Goal: Task Accomplishment & Management: Complete application form

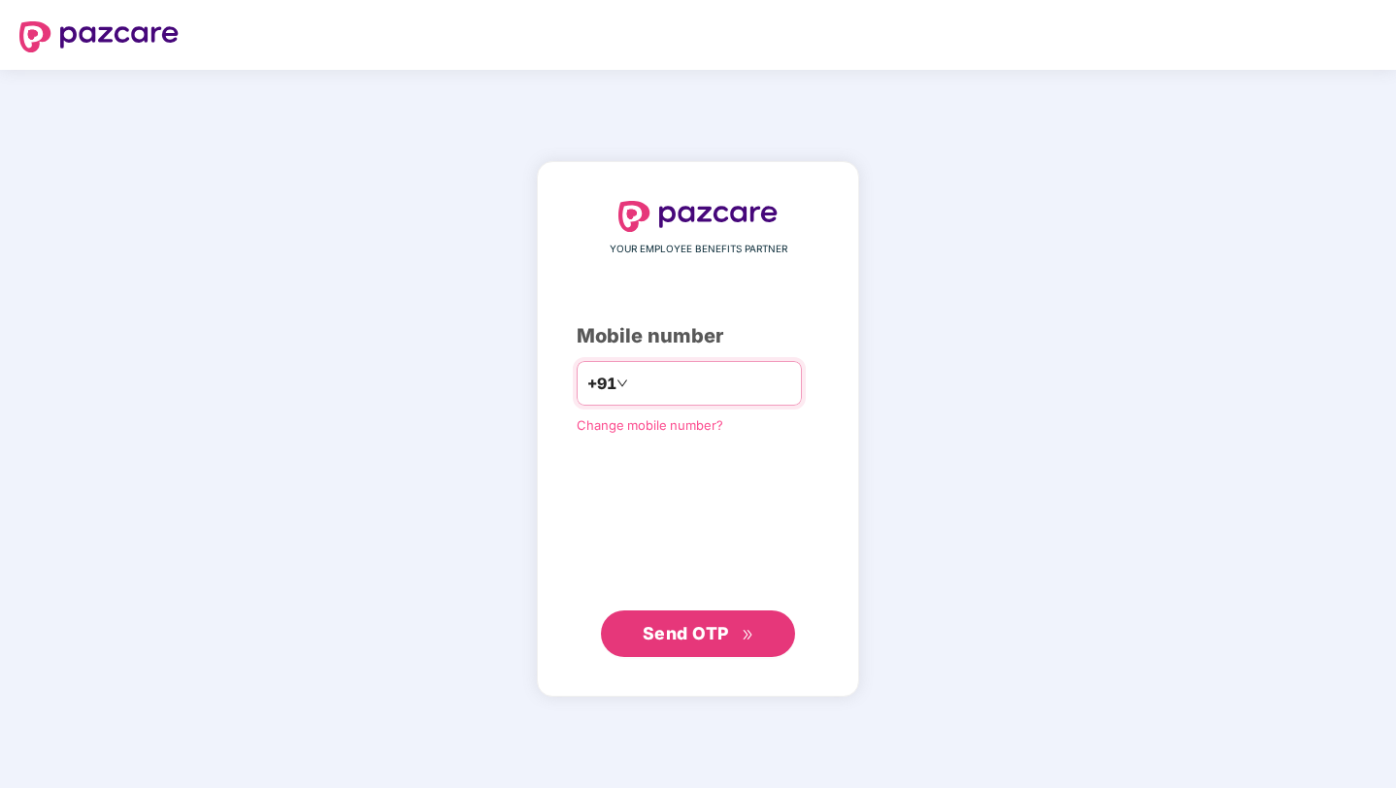
click at [694, 395] on input "number" at bounding box center [711, 383] width 159 height 31
type input "**********"
click at [702, 627] on span "Send OTP" at bounding box center [686, 632] width 86 height 20
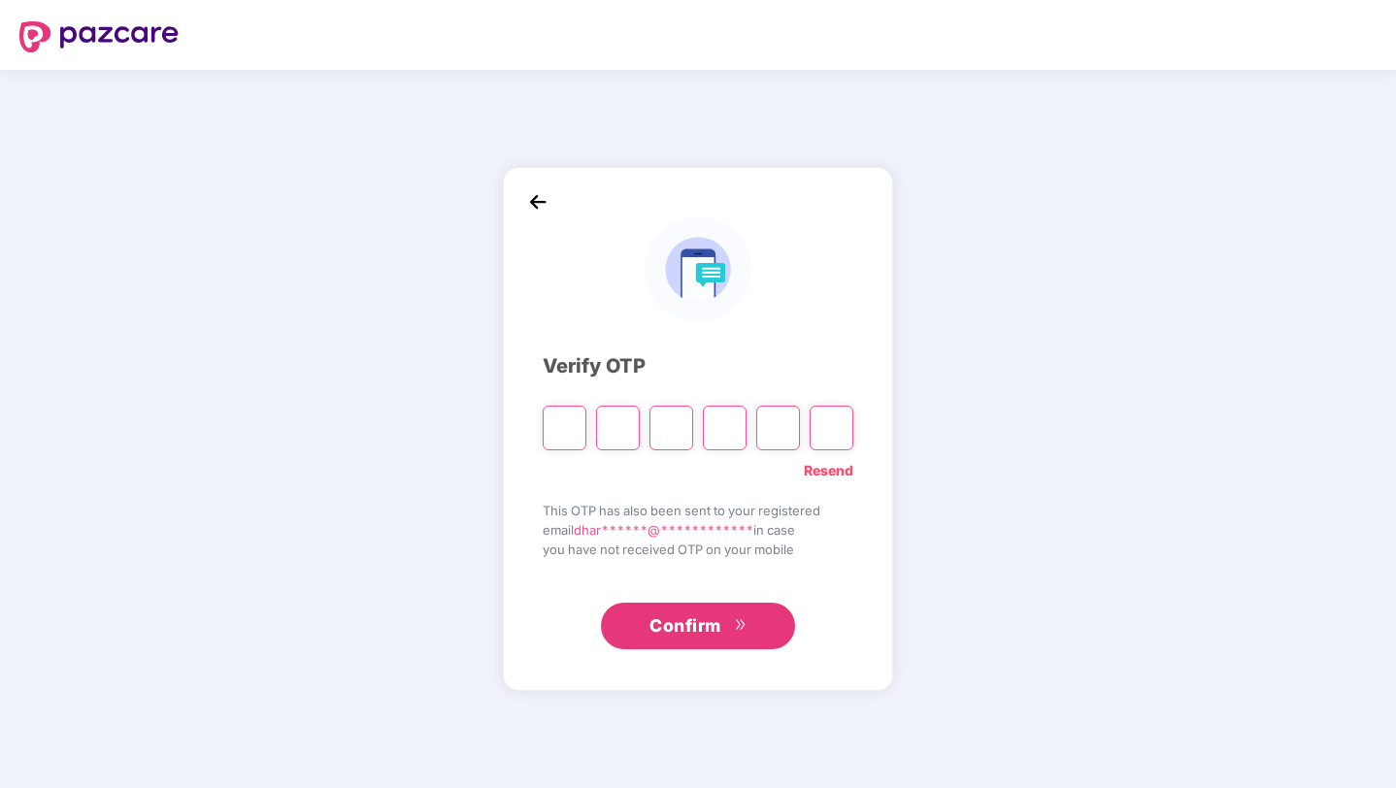
type input "*"
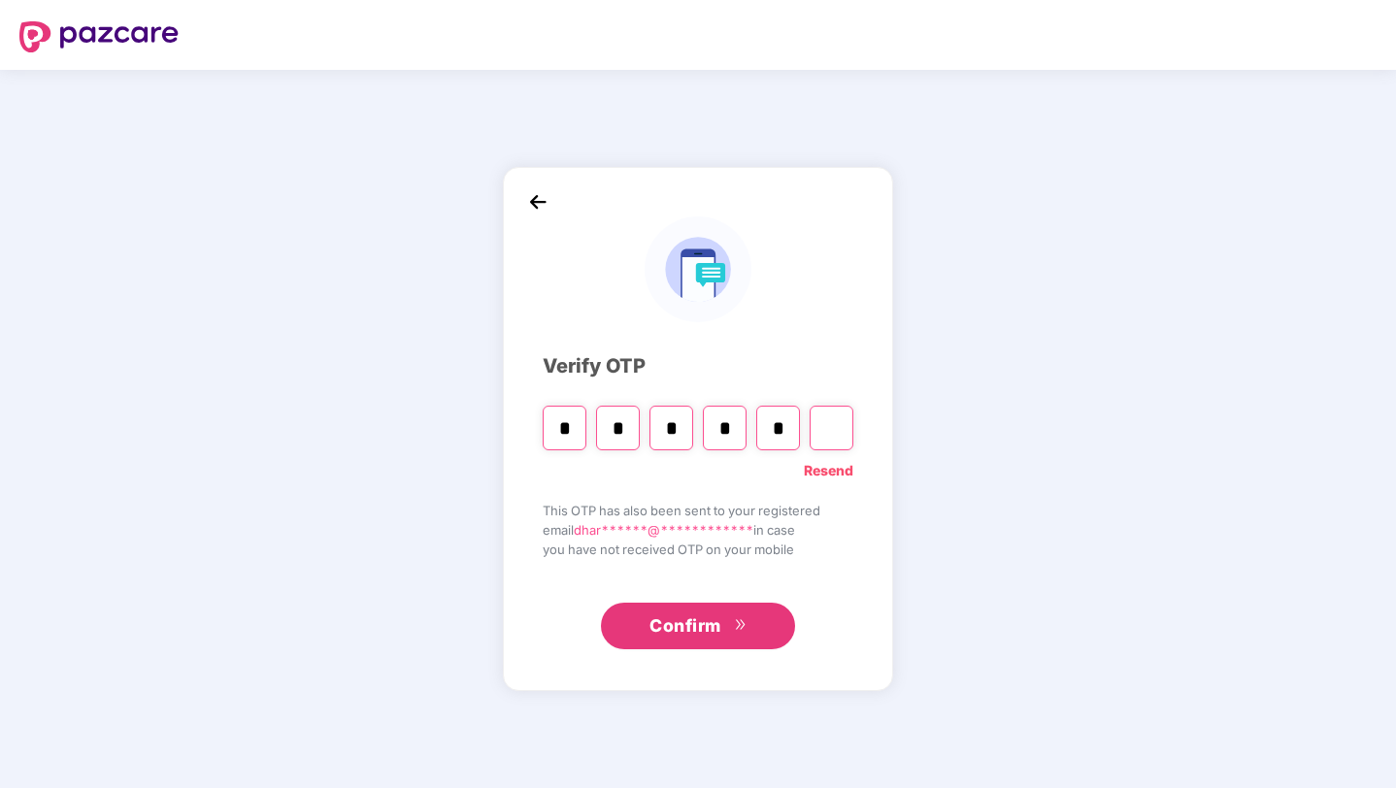
type input "*"
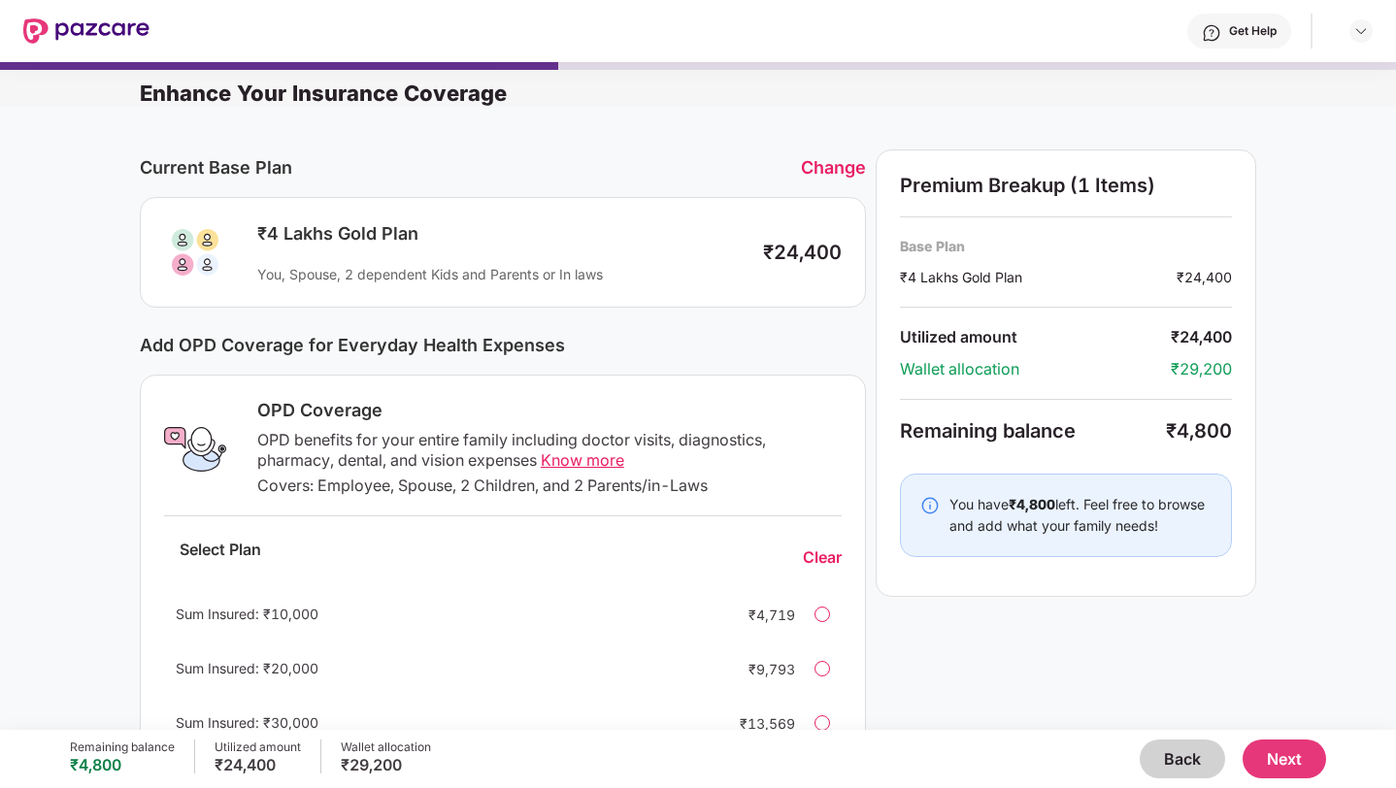
click at [1178, 765] on button "Back" at bounding box center [1182, 759] width 85 height 39
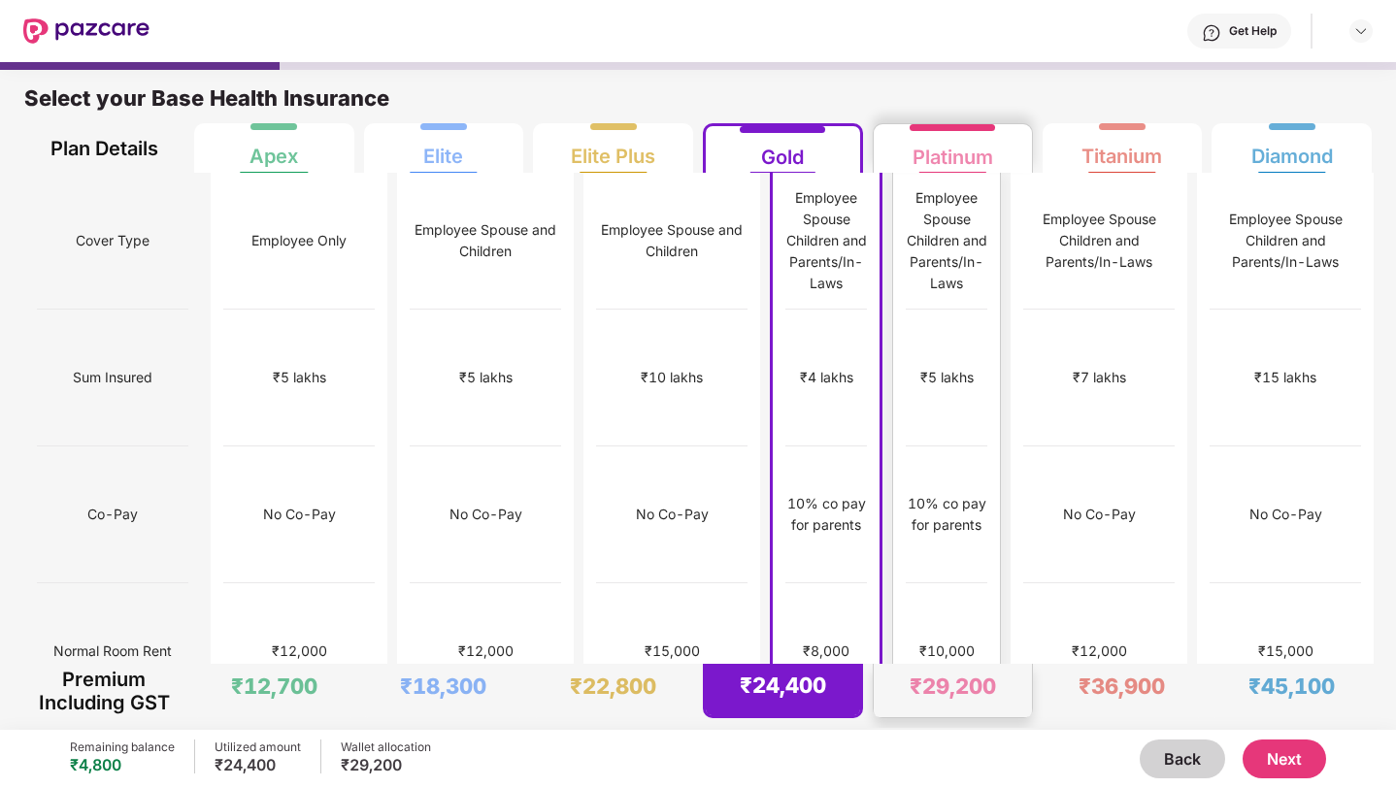
click at [910, 628] on div "₹10,000" at bounding box center [947, 652] width 82 height 137
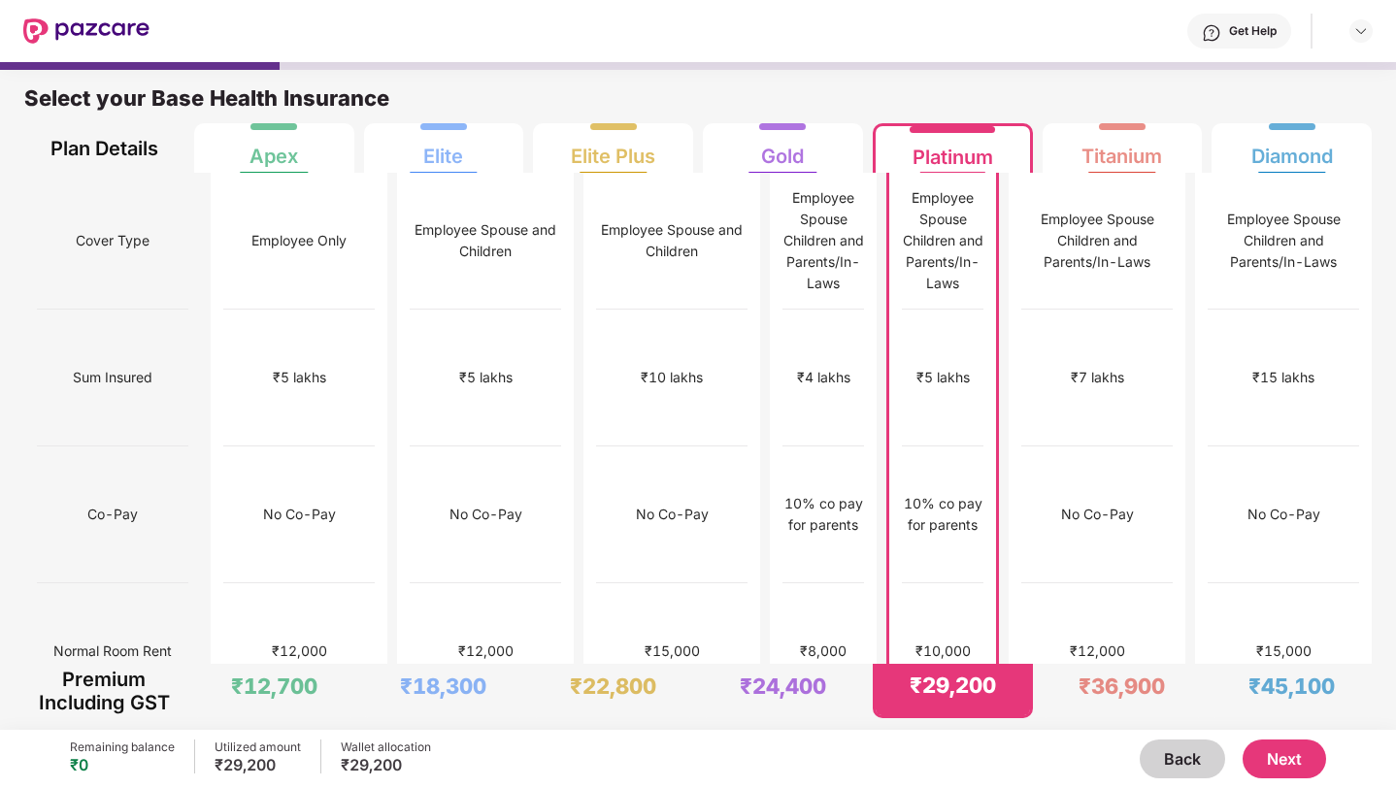
click at [1273, 749] on button "Next" at bounding box center [1285, 759] width 84 height 39
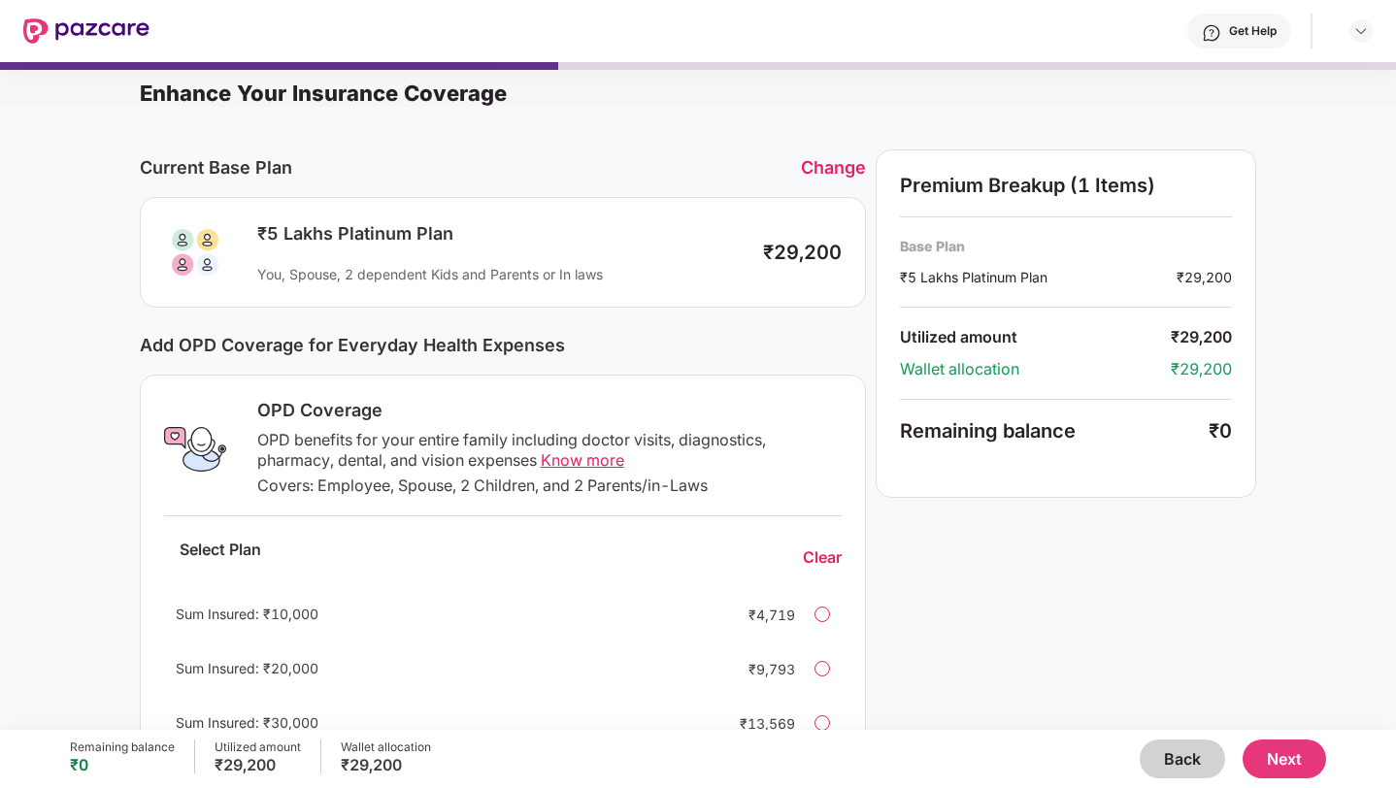
click at [1290, 748] on button "Next" at bounding box center [1285, 759] width 84 height 39
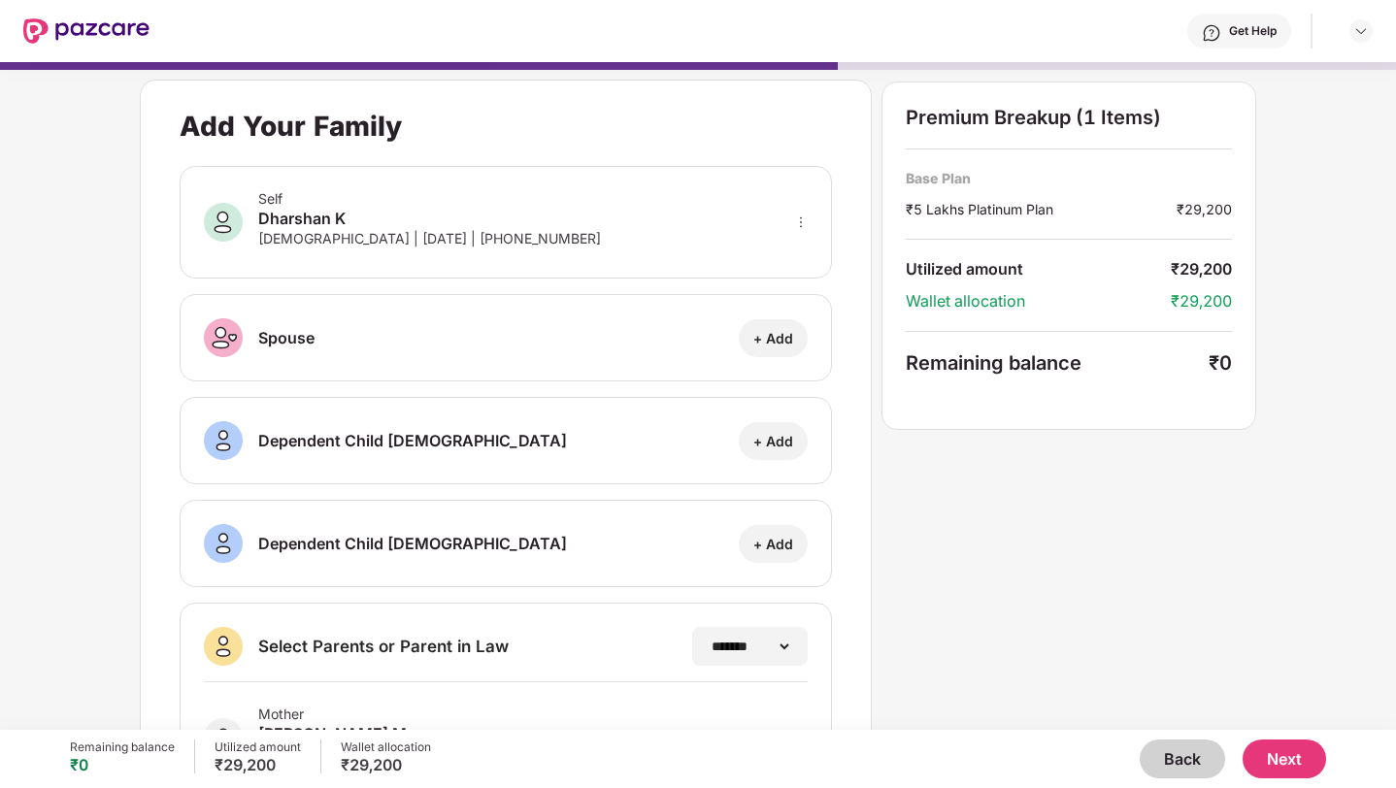
scroll to position [220, 0]
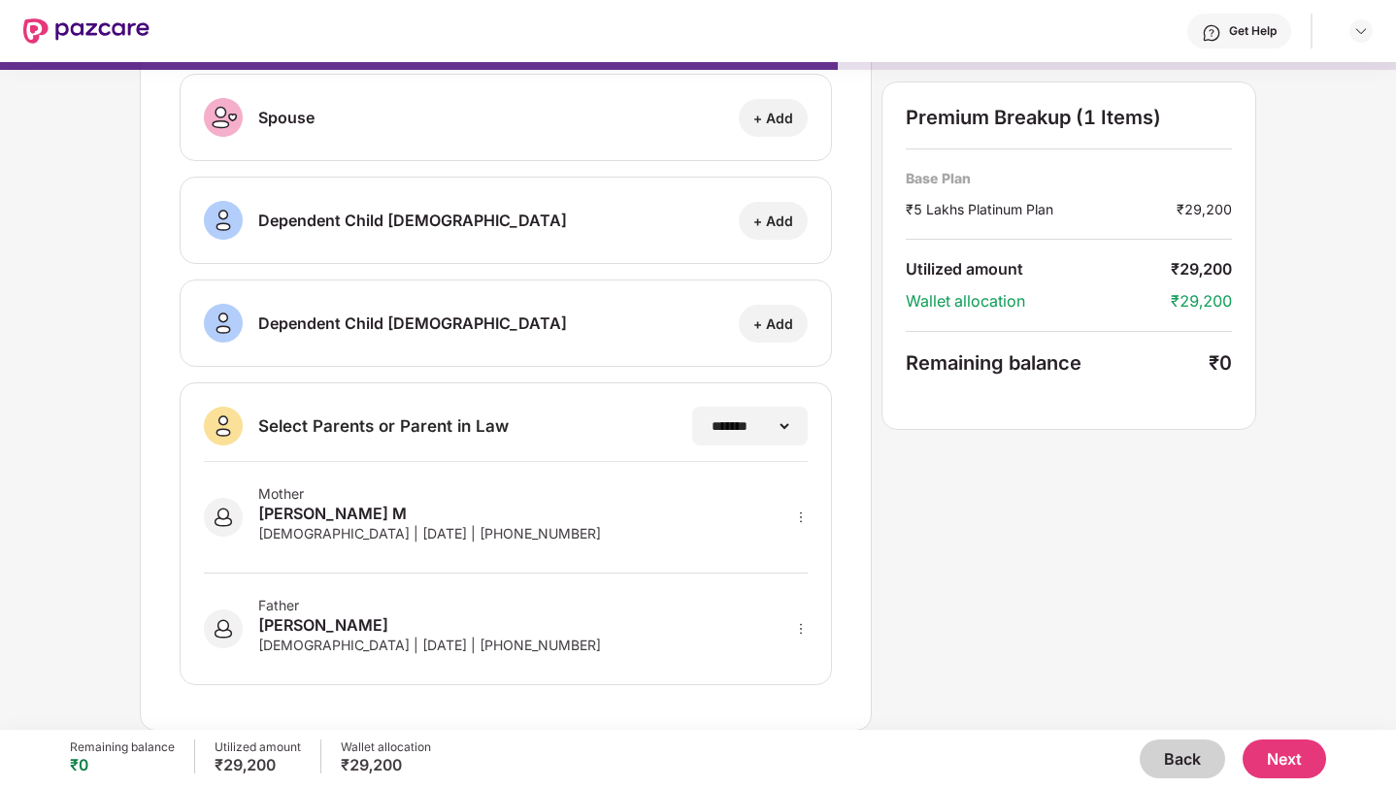
click at [803, 516] on icon "more" at bounding box center [801, 518] width 14 height 14
click at [770, 546] on img at bounding box center [776, 546] width 16 height 16
select select "******"
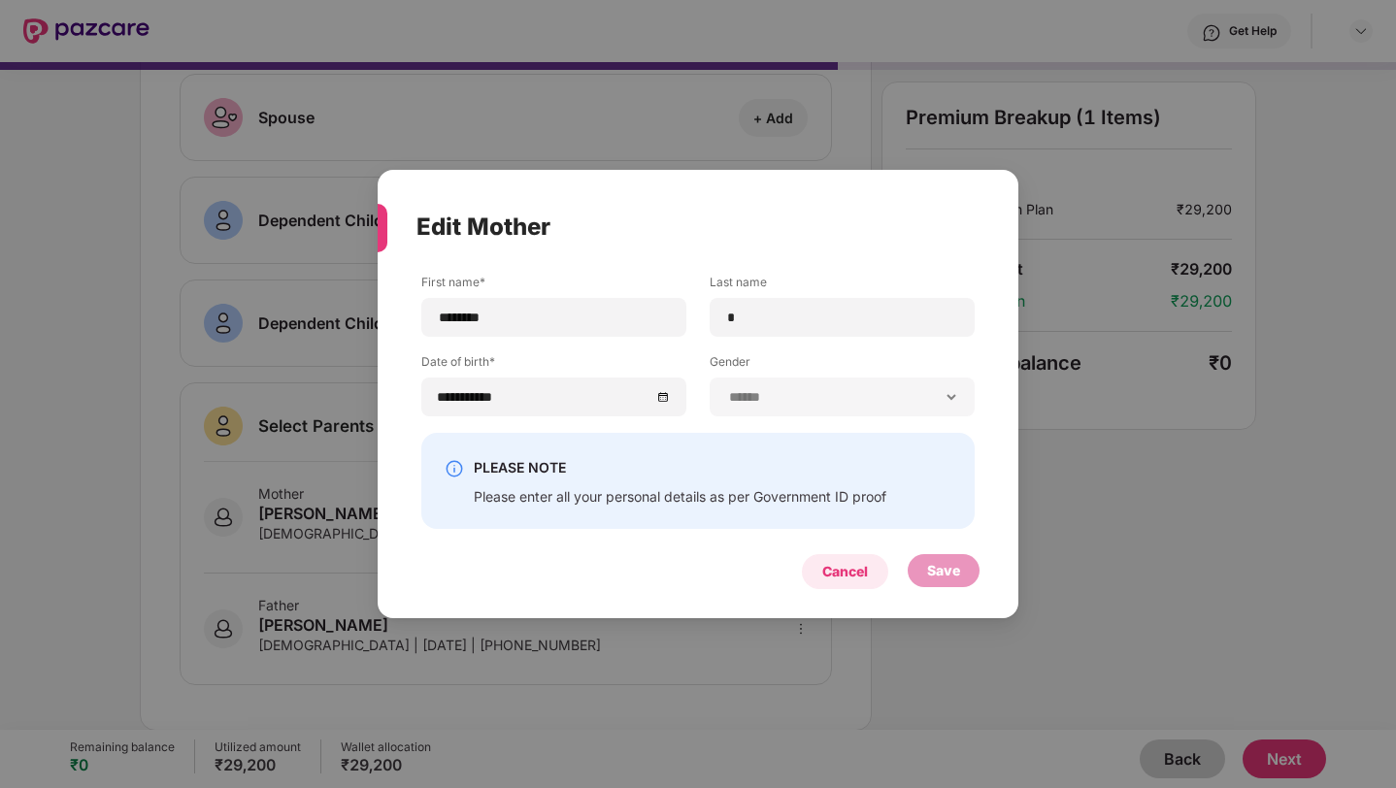
click at [861, 571] on div "Cancel" at bounding box center [845, 571] width 46 height 21
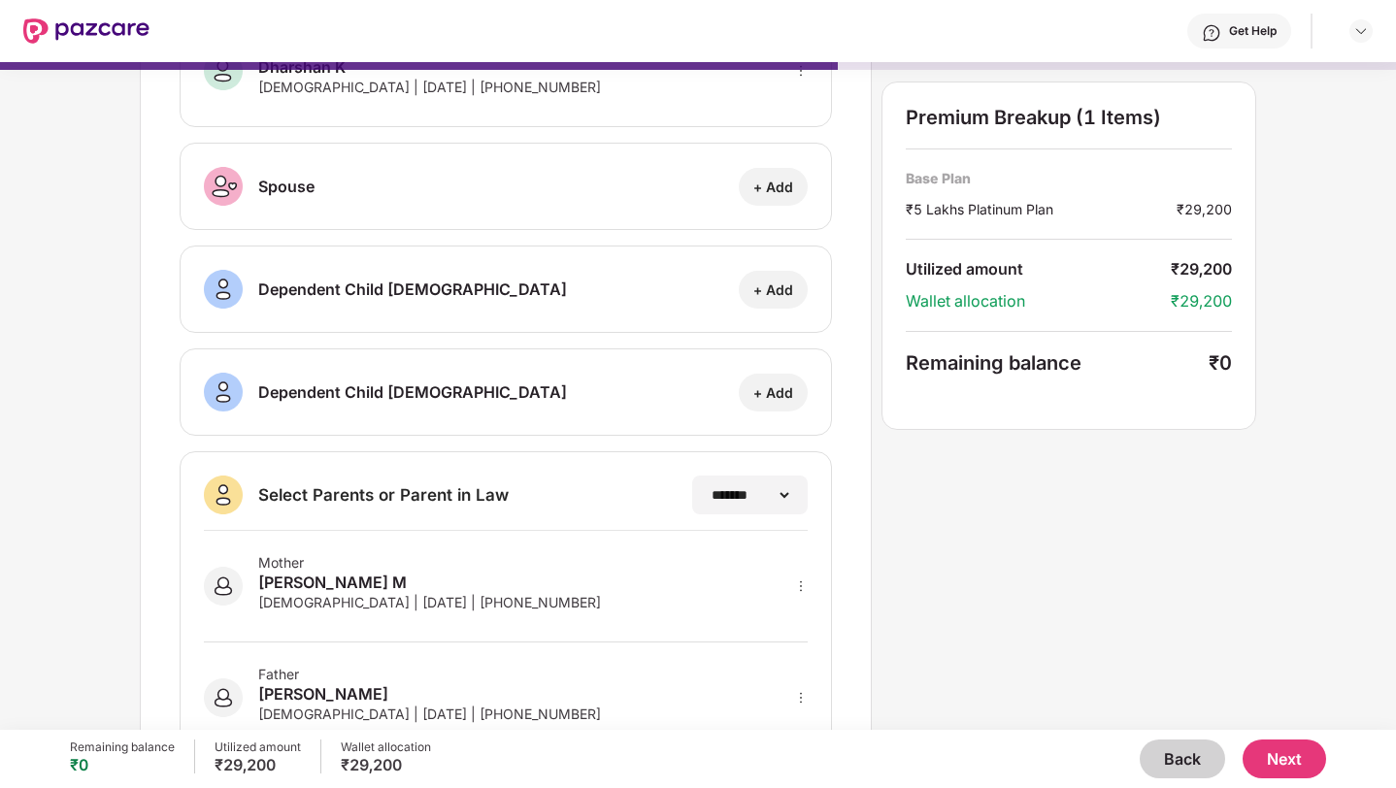
scroll to position [0, 0]
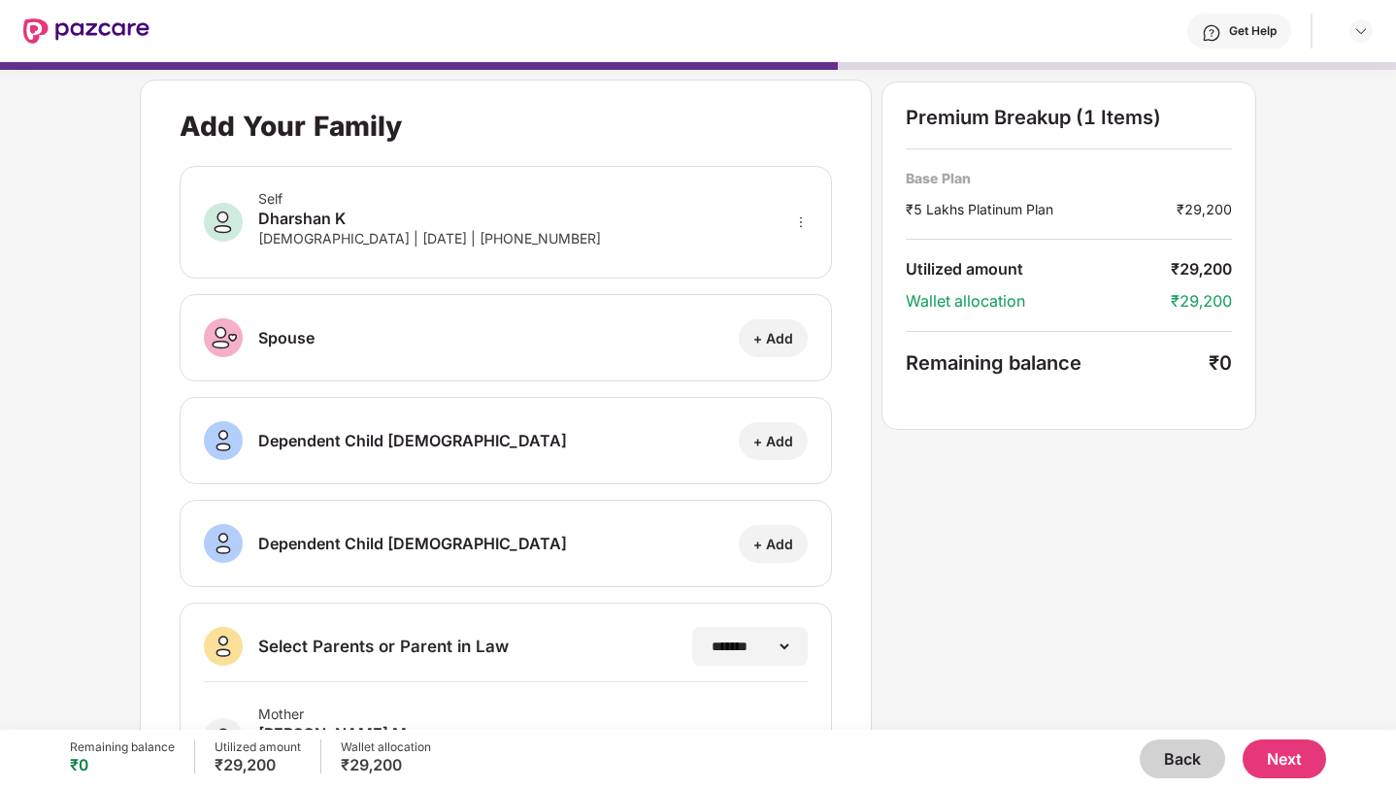
click at [1272, 760] on button "Next" at bounding box center [1285, 759] width 84 height 39
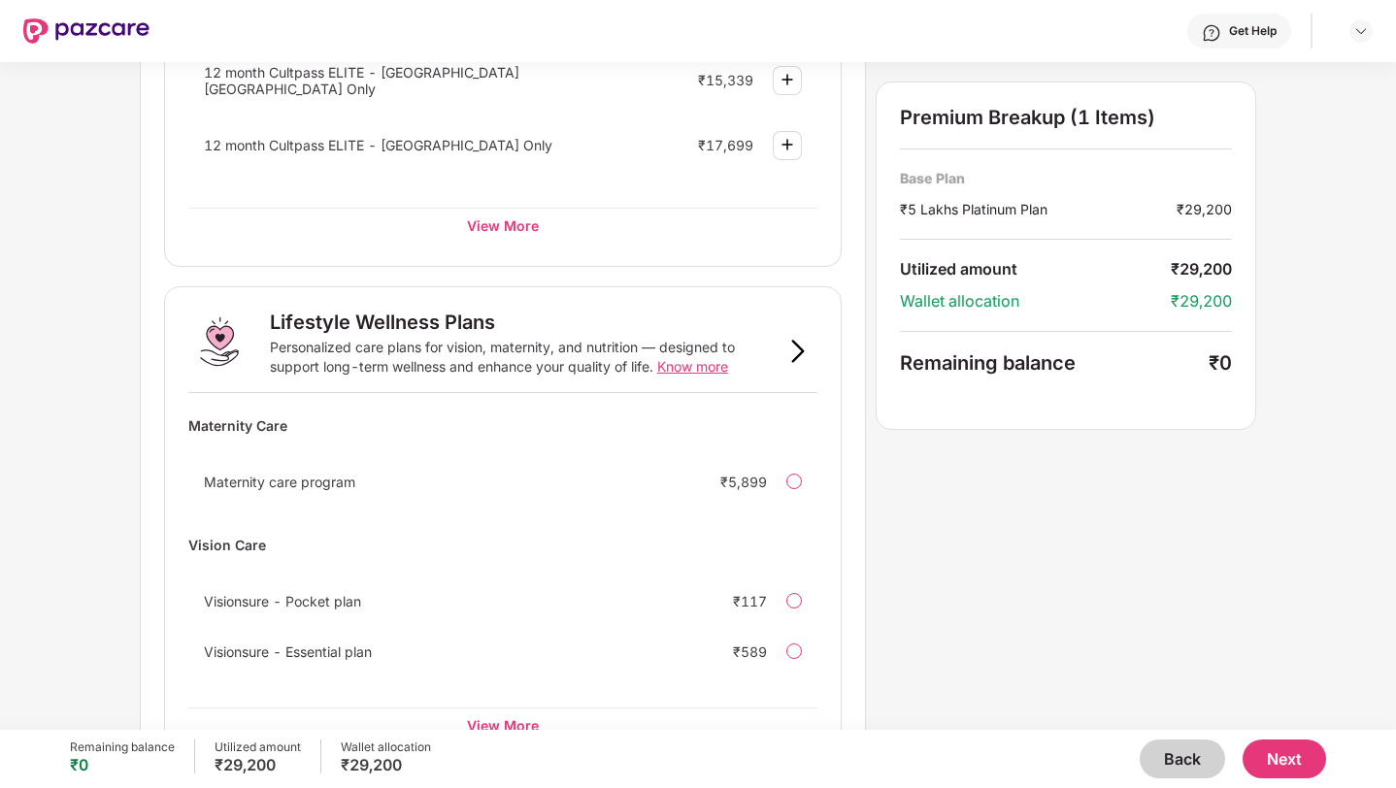
scroll to position [1124, 0]
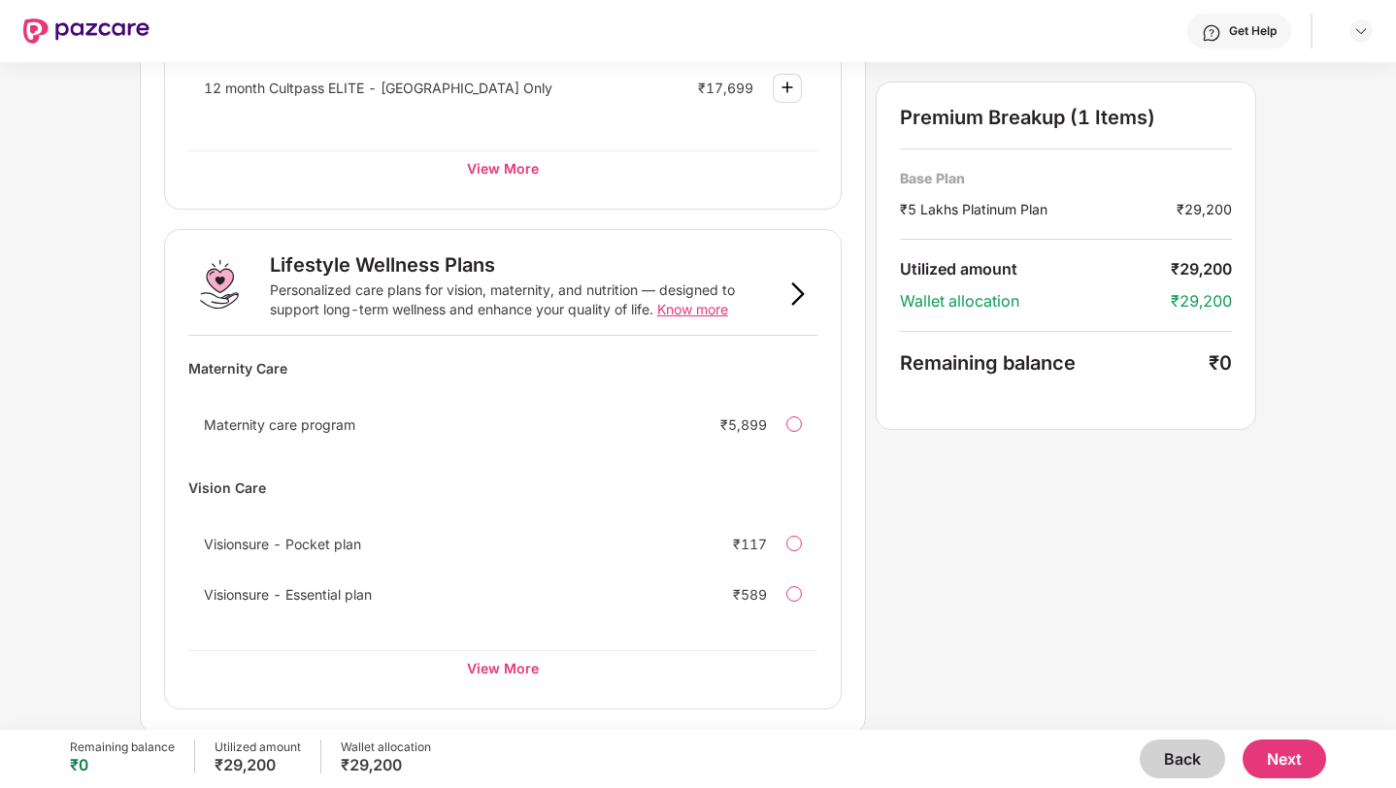
click at [1263, 762] on button "Next" at bounding box center [1285, 759] width 84 height 39
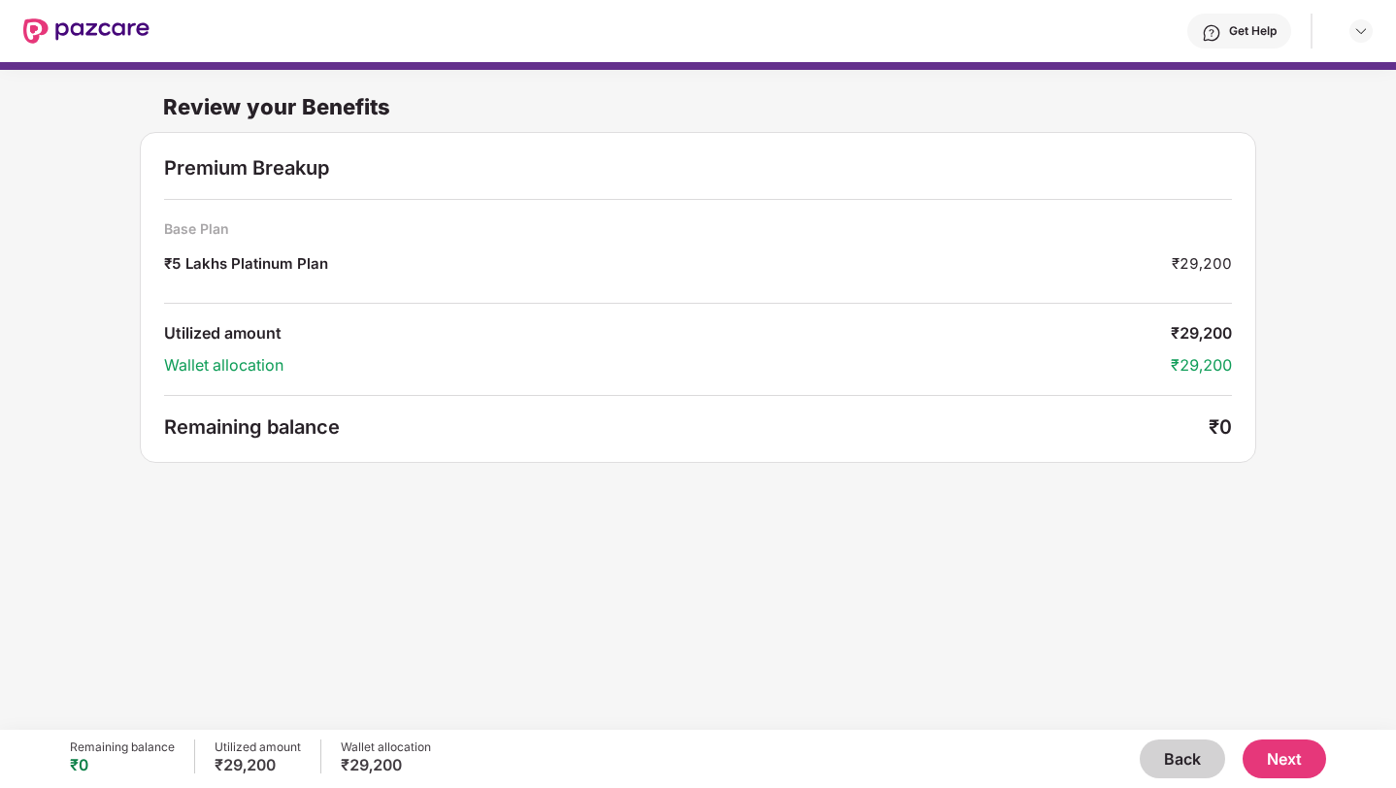
click at [1293, 757] on button "Next" at bounding box center [1285, 759] width 84 height 39
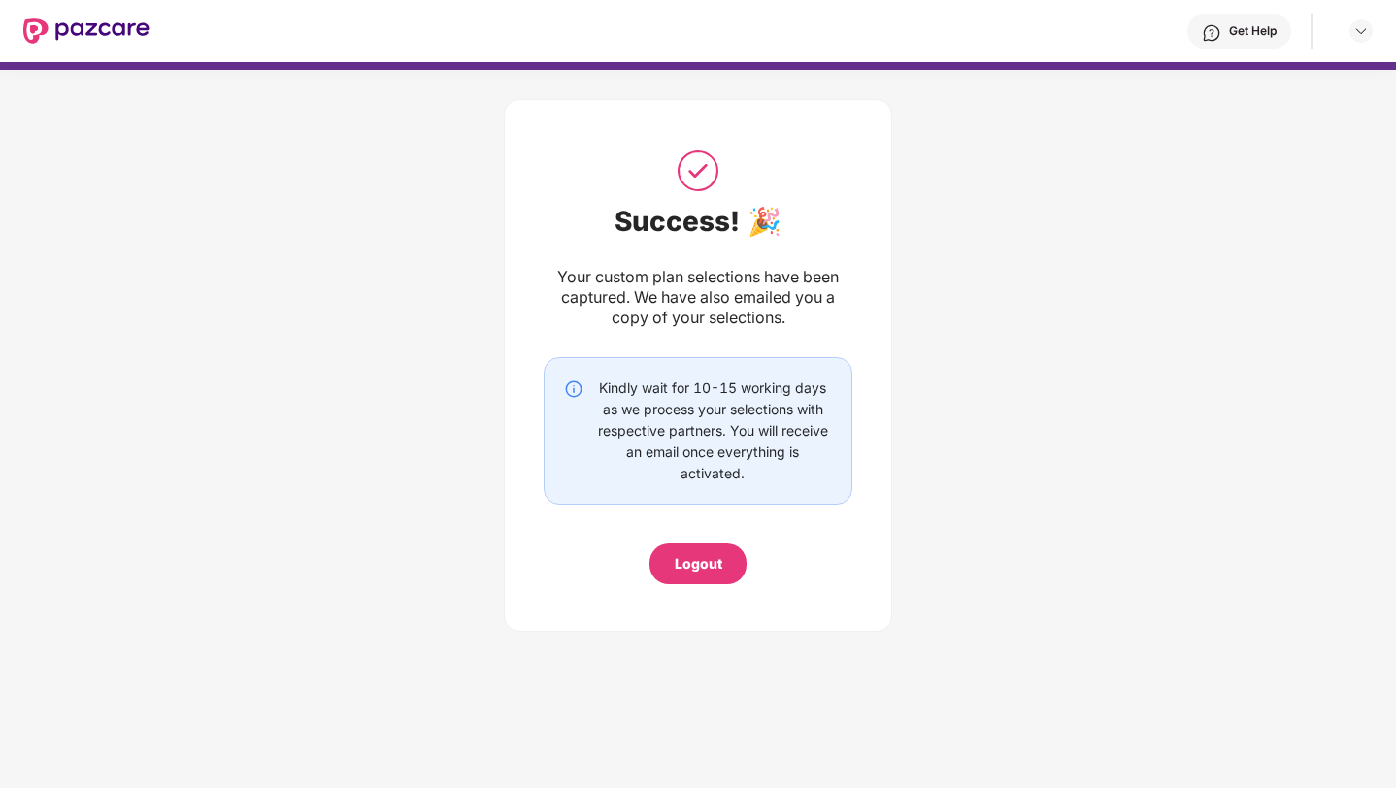
click at [707, 569] on div "Logout" at bounding box center [699, 563] width 48 height 21
